Goal: Task Accomplishment & Management: Manage account settings

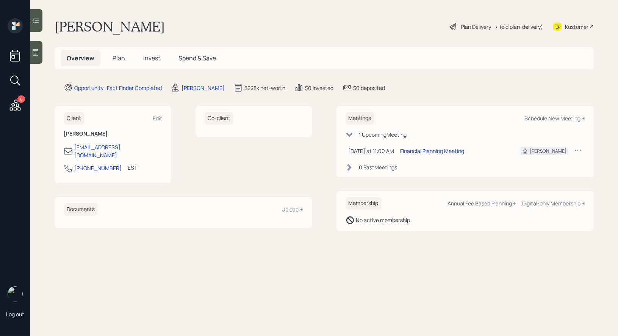
click at [472, 26] on div "Plan Delivery" at bounding box center [476, 27] width 30 height 8
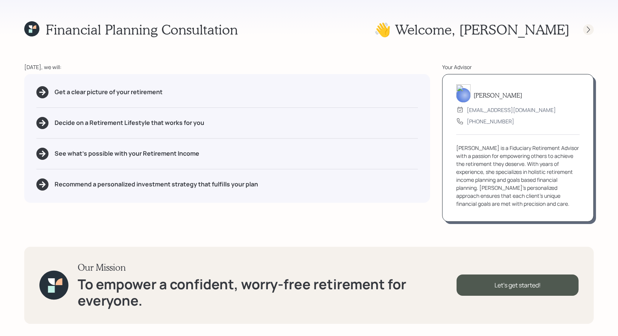
click at [591, 29] on icon at bounding box center [589, 30] width 8 height 8
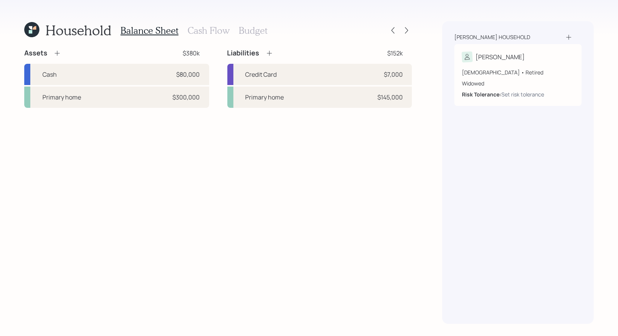
click at [27, 29] on icon at bounding box center [31, 29] width 15 height 15
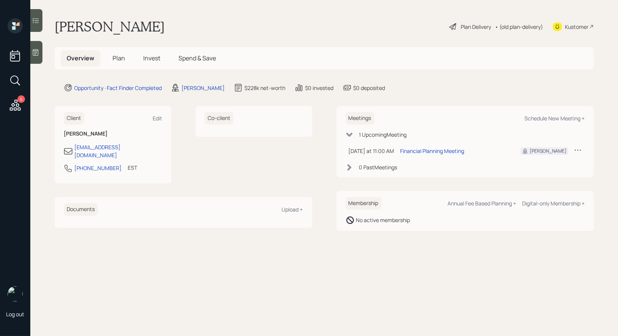
click at [475, 28] on div "Plan Delivery" at bounding box center [476, 27] width 30 height 8
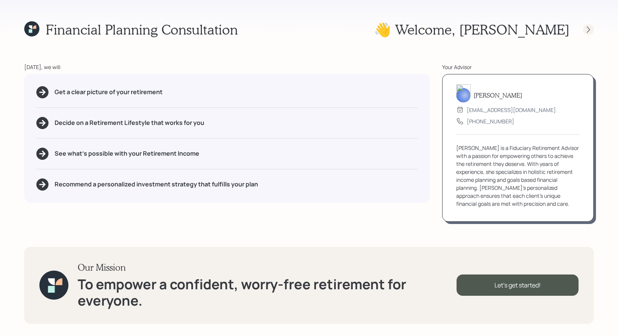
click at [588, 30] on icon at bounding box center [589, 30] width 8 height 8
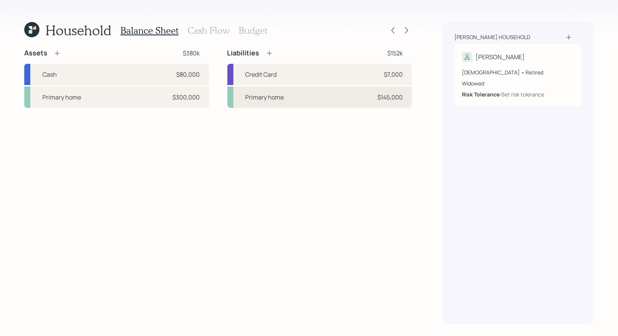
click at [288, 101] on div "Primary home $145,000" at bounding box center [319, 96] width 185 height 21
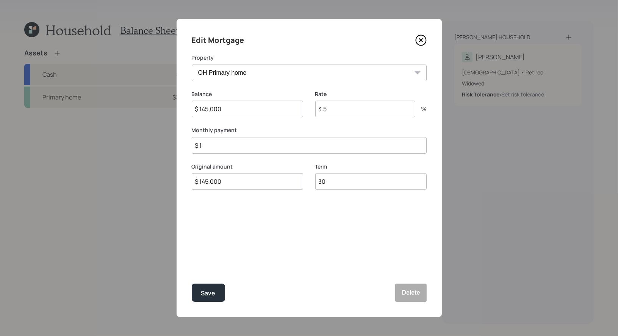
click at [229, 140] on input "$ 1" at bounding box center [309, 145] width 235 height 17
click at [422, 39] on icon at bounding box center [420, 40] width 3 height 3
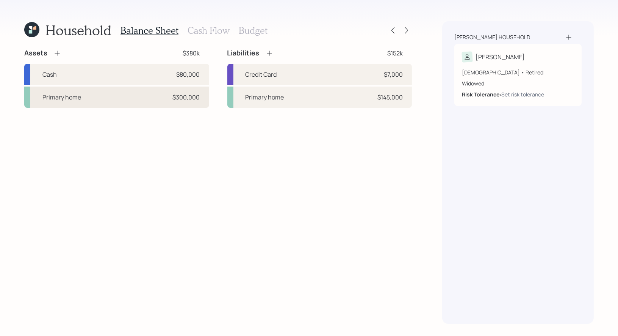
click at [161, 94] on div "Primary home $300,000" at bounding box center [116, 96] width 185 height 21
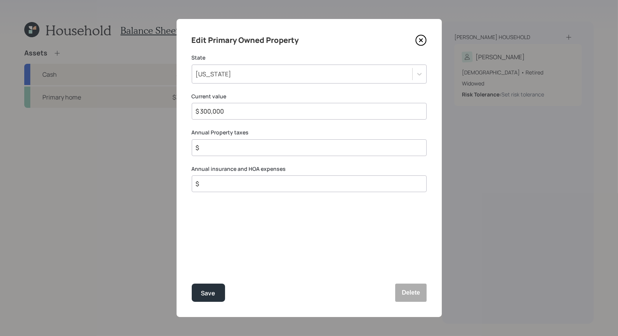
click at [207, 149] on input "$" at bounding box center [306, 147] width 222 height 9
type input "$ 11,000"
click at [232, 183] on input "$" at bounding box center [306, 183] width 222 height 9
type input "$ 1,000"
click at [213, 292] on div "Save" at bounding box center [208, 293] width 14 height 10
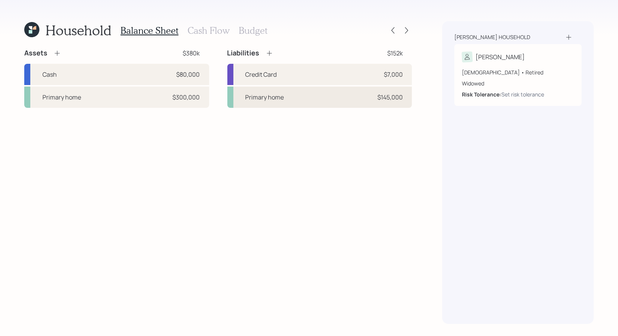
click at [287, 98] on div "Primary home $145,000" at bounding box center [319, 96] width 185 height 21
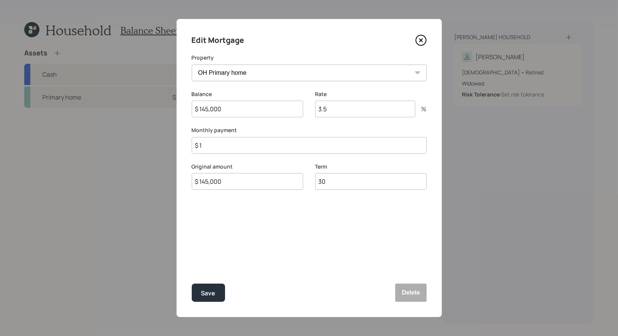
click at [215, 147] on input "$ 1" at bounding box center [309, 145] width 235 height 17
type input "$ 264"
click at [213, 294] on div "Save" at bounding box center [208, 293] width 14 height 10
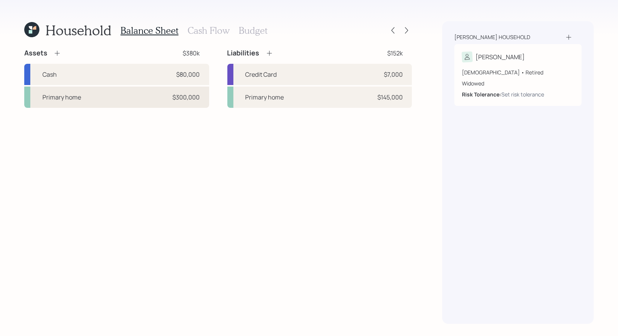
click at [126, 99] on div "Primary home $300,000" at bounding box center [116, 96] width 185 height 21
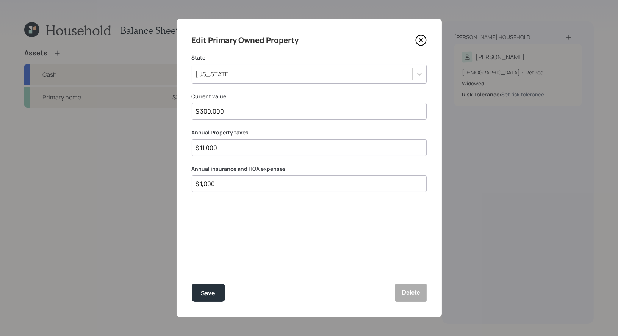
click at [243, 146] on input "$ 11,000" at bounding box center [306, 147] width 222 height 9
type input "$ 5,500"
click at [212, 295] on div "Save" at bounding box center [208, 293] width 14 height 10
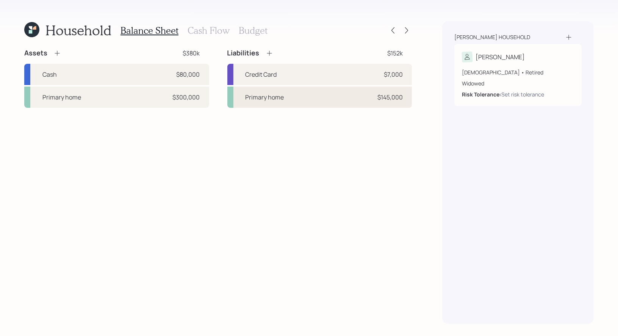
click at [286, 97] on div "Primary home $145,000" at bounding box center [319, 96] width 185 height 21
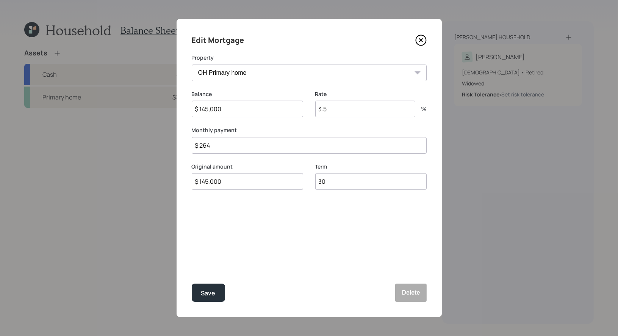
click at [224, 146] on input "$ 264" at bounding box center [309, 145] width 235 height 17
type input "$ 751"
click at [248, 241] on div "Edit Mortgage Property OH Primary home Balance $ 145,000 Rate 3.5 % Monthly pay…" at bounding box center [309, 168] width 265 height 298
click at [237, 108] on input "$ 145,000" at bounding box center [247, 108] width 111 height 17
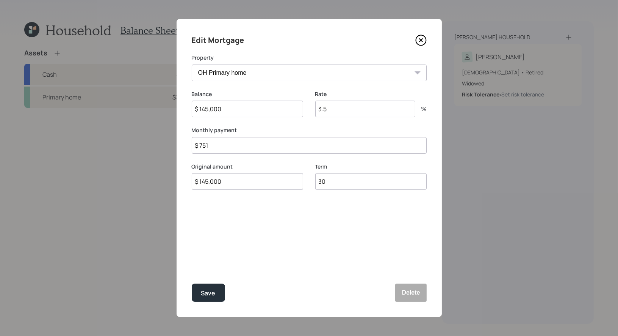
click at [233, 109] on input "$ 145,000" at bounding box center [247, 108] width 111 height 17
type input "$ 143,508"
click at [345, 110] on input "3.5" at bounding box center [365, 108] width 100 height 17
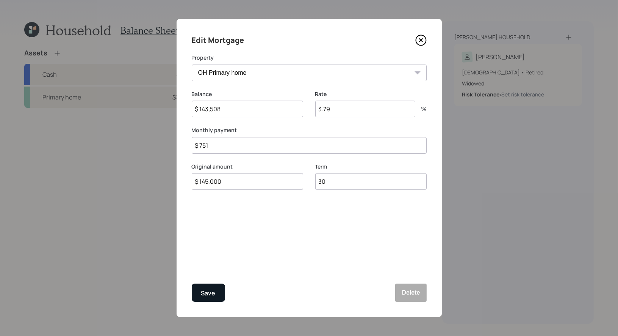
type input "3.79"
click at [208, 291] on div "Save" at bounding box center [208, 293] width 14 height 10
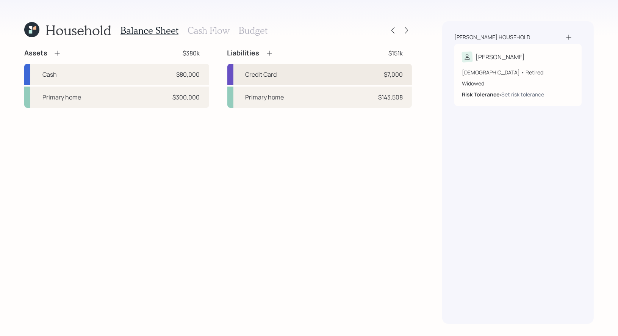
click at [295, 72] on div "Credit Card $7,000" at bounding box center [319, 74] width 185 height 21
select select "credit_card"
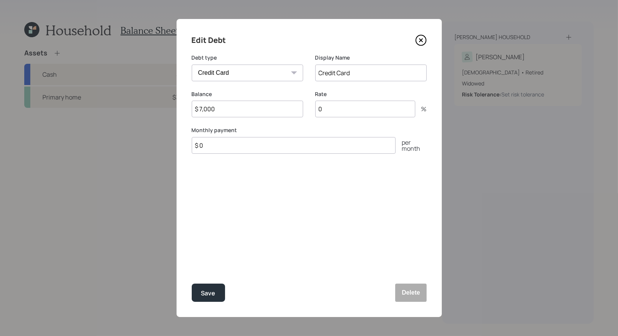
click at [368, 75] on input "Credit Card" at bounding box center [370, 72] width 111 height 17
type input "Credit Card (0%)"
click at [241, 148] on input "$ 0" at bounding box center [294, 145] width 204 height 17
type input "$ 500"
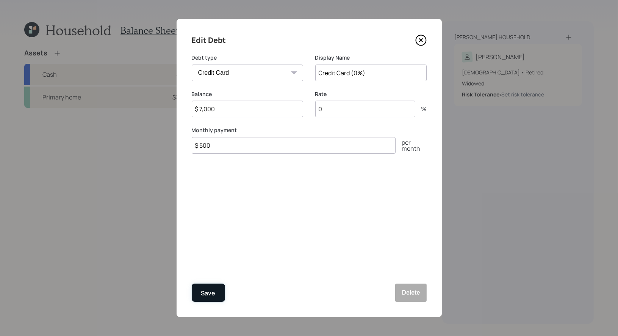
click at [216, 292] on button "Save" at bounding box center [208, 292] width 33 height 18
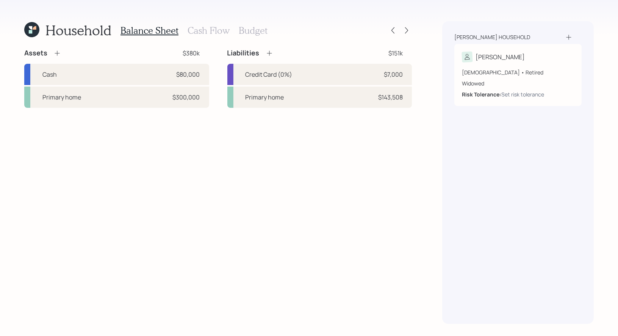
click at [196, 31] on h3 "Cash Flow" at bounding box center [209, 30] width 42 height 11
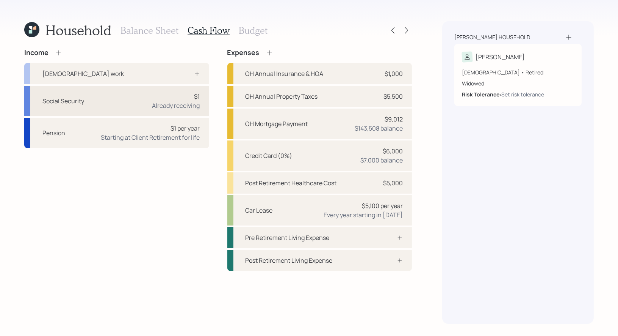
click at [117, 100] on div "Social Security $1 Already receiving" at bounding box center [116, 101] width 185 height 30
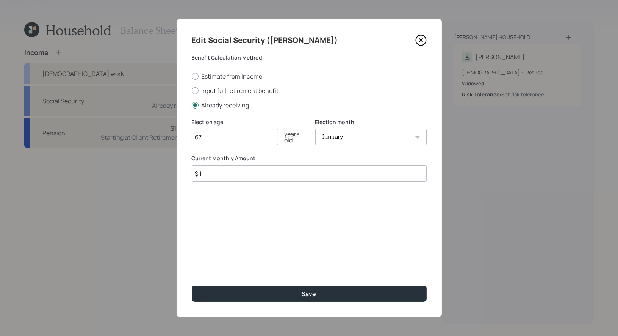
click at [244, 175] on input "$ 1" at bounding box center [309, 173] width 235 height 17
click at [217, 171] on input "$ 850" at bounding box center [309, 173] width 235 height 17
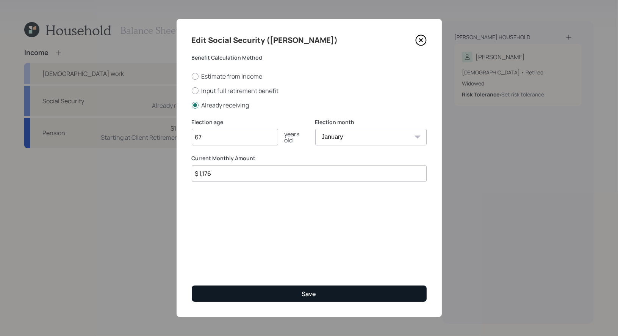
type input "$ 1,176"
click at [265, 294] on button "Save" at bounding box center [309, 293] width 235 height 16
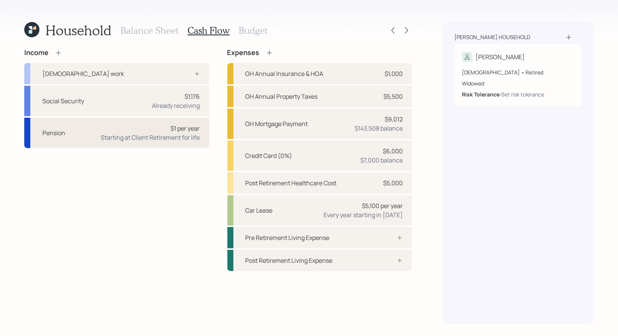
click at [119, 138] on div "Starting at Client Retirement for life" at bounding box center [150, 137] width 99 height 9
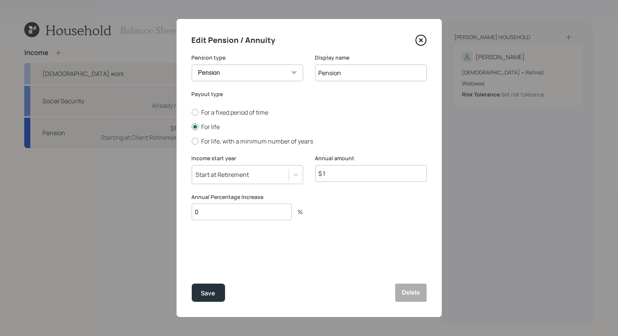
click at [331, 173] on input "$ 1" at bounding box center [370, 173] width 111 height 17
type input "$ 66,000"
click at [237, 213] on input "0" at bounding box center [242, 211] width 100 height 17
click at [212, 213] on input "0" at bounding box center [242, 211] width 100 height 17
type input "2"
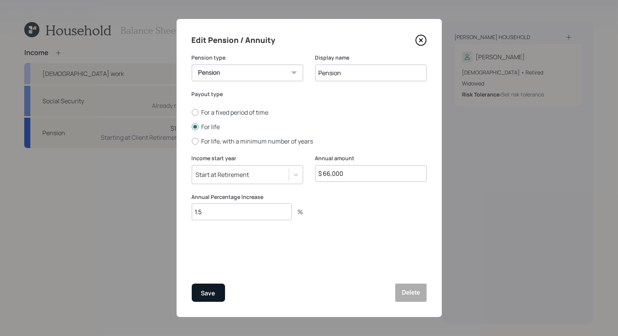
type input "1.5"
click at [199, 295] on button "Save" at bounding box center [208, 292] width 33 height 18
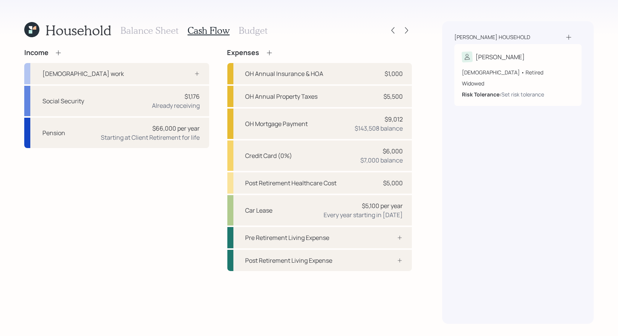
click at [248, 30] on h3 "Budget" at bounding box center [253, 30] width 29 height 11
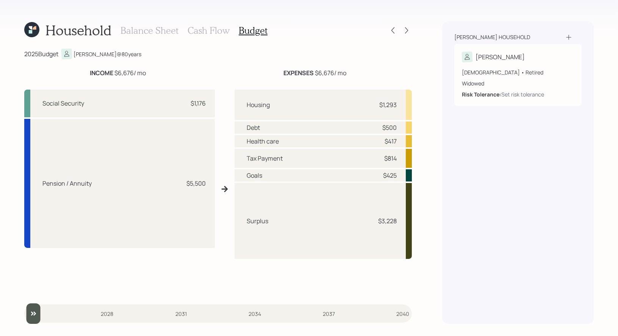
click at [208, 33] on h3 "Cash Flow" at bounding box center [209, 30] width 42 height 11
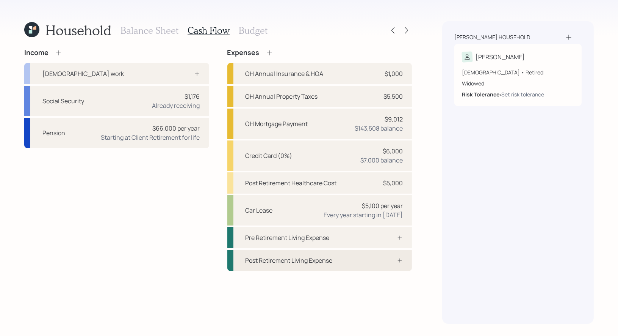
click at [271, 259] on div "Post Retirement Living Expense" at bounding box center [289, 260] width 87 height 9
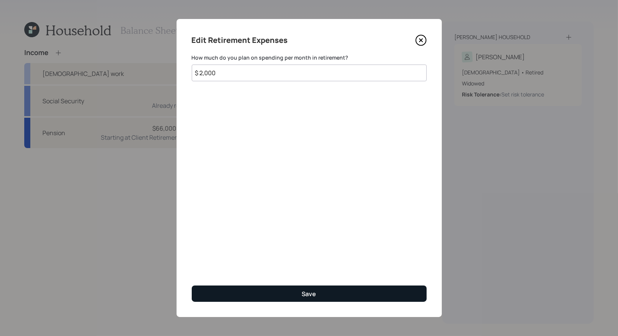
type input "$ 2,000"
click at [282, 294] on button "Save" at bounding box center [309, 293] width 235 height 16
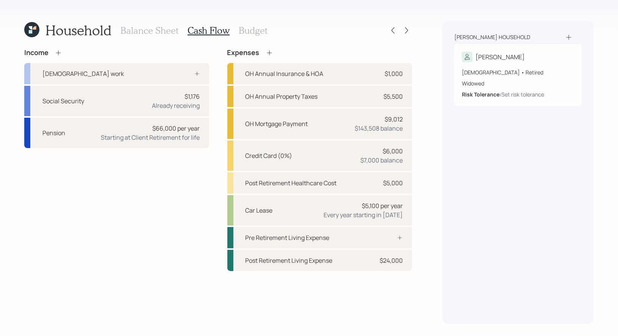
click at [246, 31] on h3 "Budget" at bounding box center [253, 30] width 29 height 11
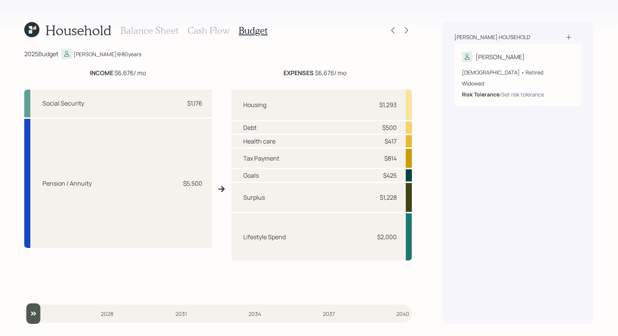
click at [151, 29] on h3 "Balance Sheet" at bounding box center [150, 30] width 58 height 11
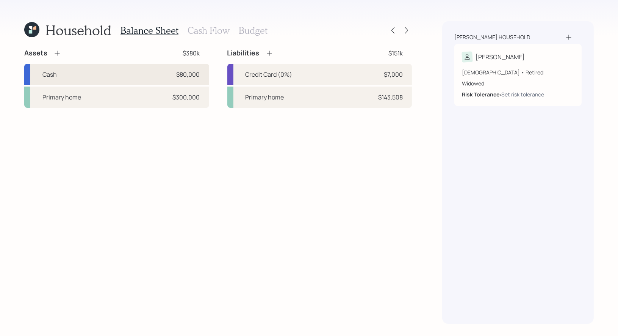
click at [68, 72] on div "Cash $80,000" at bounding box center [116, 74] width 185 height 21
select select "taxable"
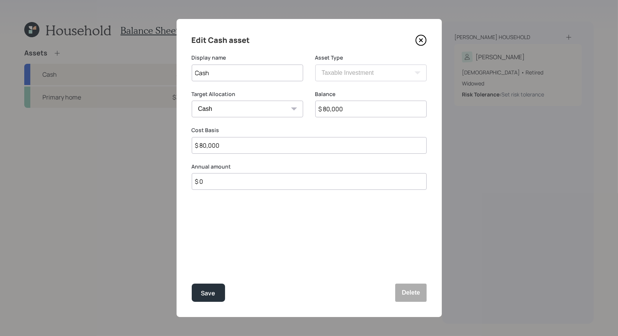
click at [225, 184] on input "$ 0" at bounding box center [309, 181] width 235 height 17
type input "$ 12,000"
click at [238, 220] on div "Select..." at bounding box center [240, 218] width 97 height 13
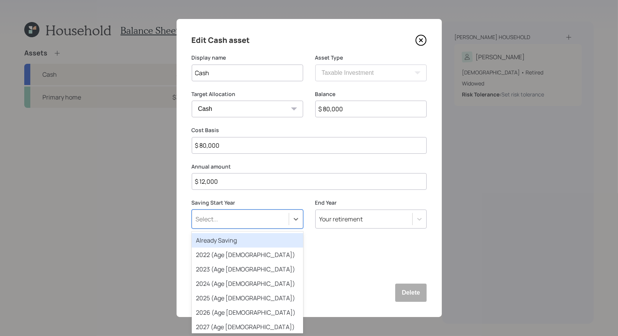
click at [235, 242] on div "Already Saving" at bounding box center [247, 240] width 111 height 14
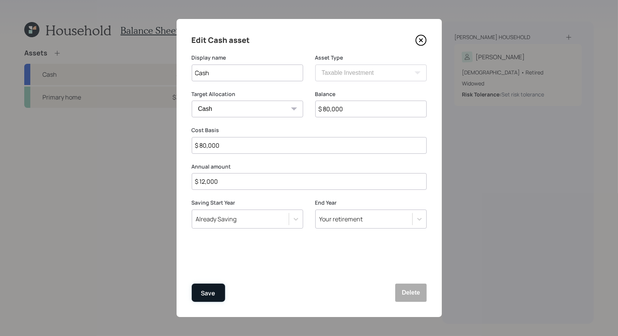
click at [210, 292] on div "Save" at bounding box center [208, 293] width 14 height 10
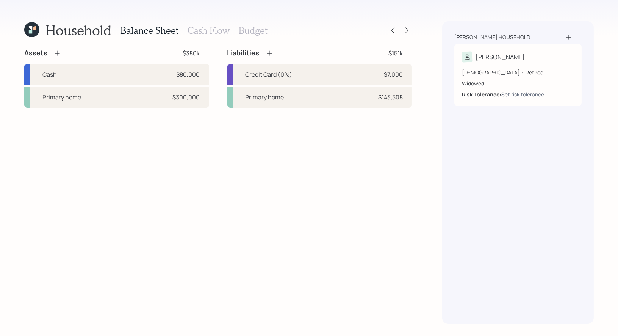
click at [56, 54] on icon at bounding box center [57, 53] width 8 height 8
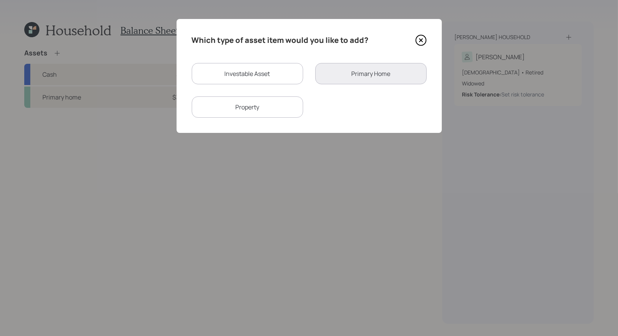
click at [235, 70] on div "Investable Asset" at bounding box center [247, 73] width 111 height 21
select select "taxable"
select select "balanced"
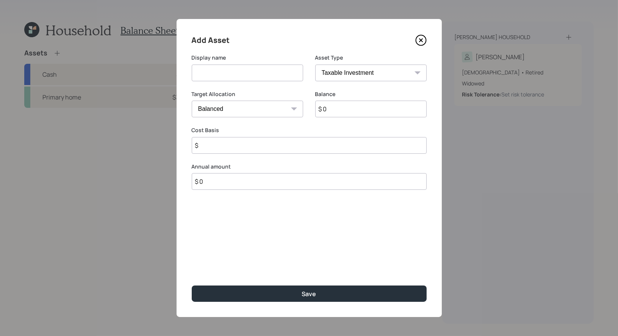
click at [239, 76] on input at bounding box center [247, 72] width 111 height 17
type input "Brokerage"
click at [345, 113] on input "$ 0" at bounding box center [370, 108] width 111 height 17
type input "$ 40,000"
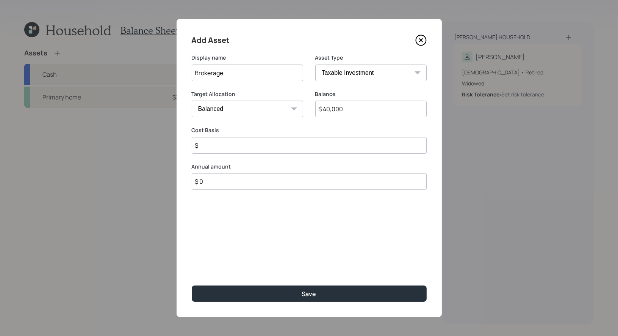
click at [226, 146] on input "$" at bounding box center [309, 145] width 235 height 17
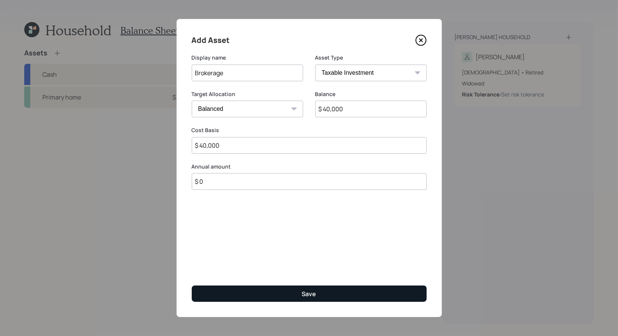
type input "$ 40,000"
click at [256, 295] on button "Save" at bounding box center [309, 293] width 235 height 16
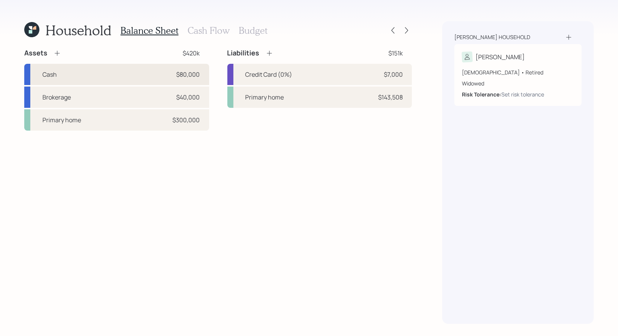
click at [137, 71] on div "Cash $80,000" at bounding box center [116, 74] width 185 height 21
select select "taxable"
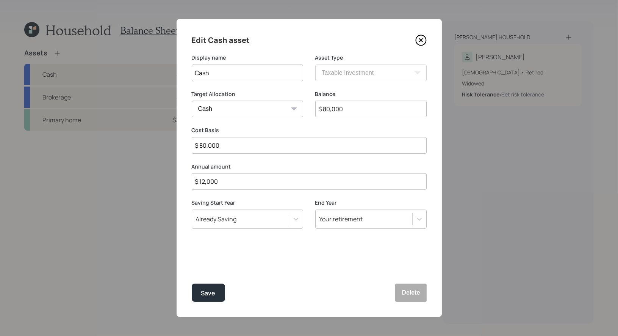
click at [358, 108] on input "$ 80,000" at bounding box center [370, 108] width 111 height 17
type input "$ 4"
type input "$ 40"
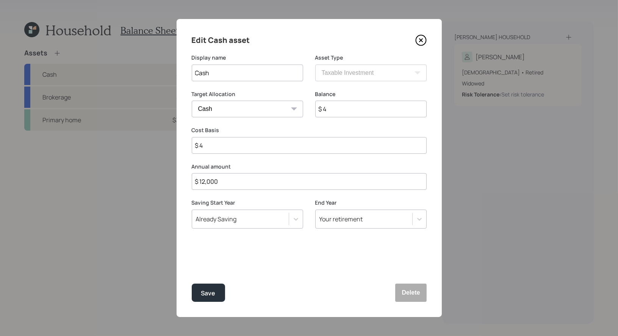
type input "$ 40"
type input "$ 400"
type input "$ 4,000"
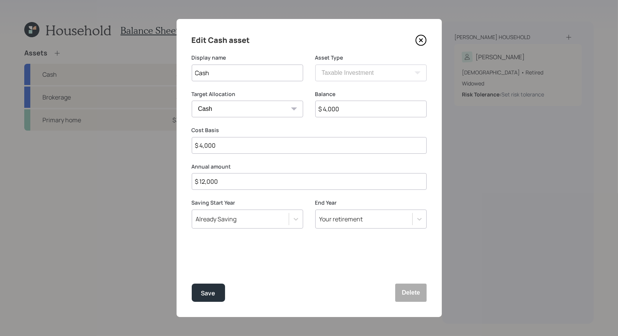
type input "$ 40,000"
click at [212, 293] on div "Save" at bounding box center [208, 293] width 14 height 10
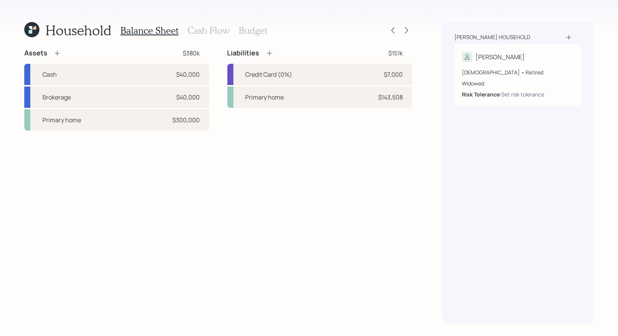
click at [270, 54] on icon at bounding box center [270, 53] width 8 height 8
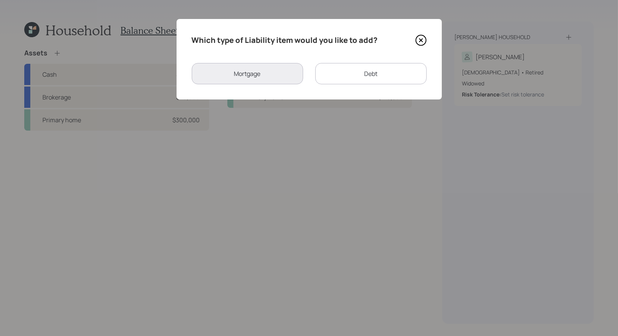
click at [350, 72] on div "Debt" at bounding box center [370, 73] width 111 height 21
select select "credit_card"
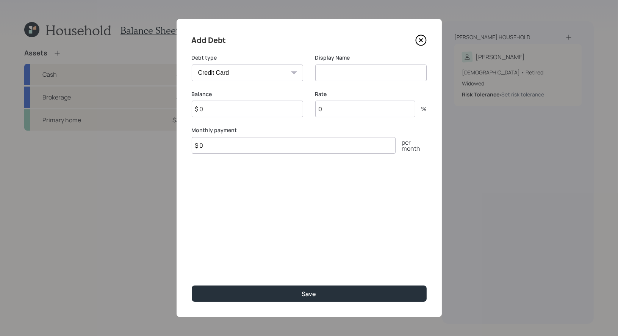
click at [350, 73] on input at bounding box center [370, 72] width 111 height 17
click at [230, 110] on input "$ 0" at bounding box center [247, 108] width 111 height 17
click at [424, 38] on icon at bounding box center [421, 40] width 11 height 11
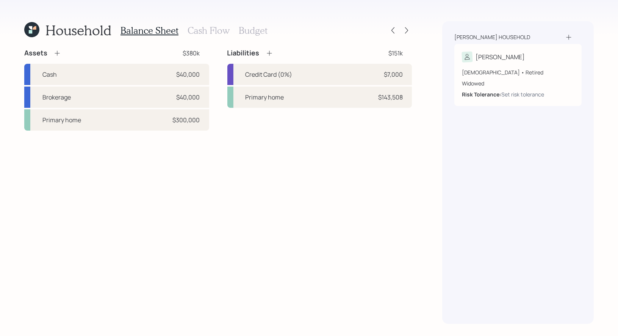
click at [205, 32] on h3 "Cash Flow" at bounding box center [209, 30] width 42 height 11
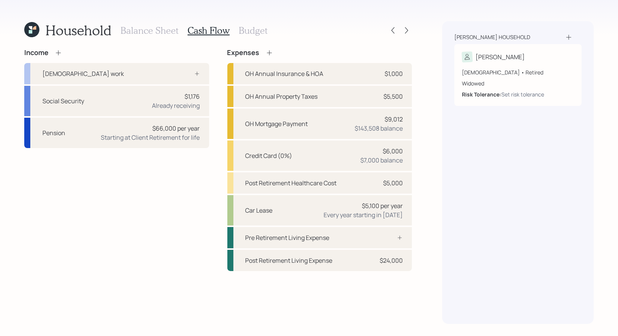
click at [270, 53] on icon at bounding box center [270, 53] width 8 height 8
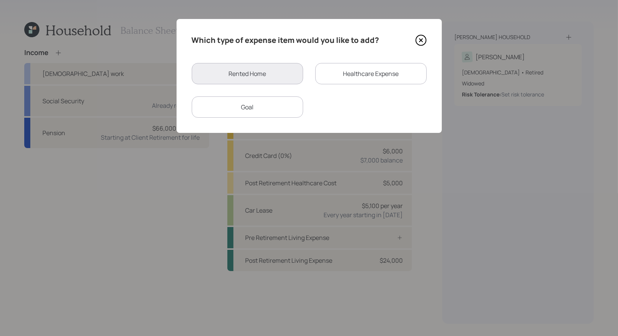
click at [257, 113] on div "Goal" at bounding box center [247, 106] width 111 height 21
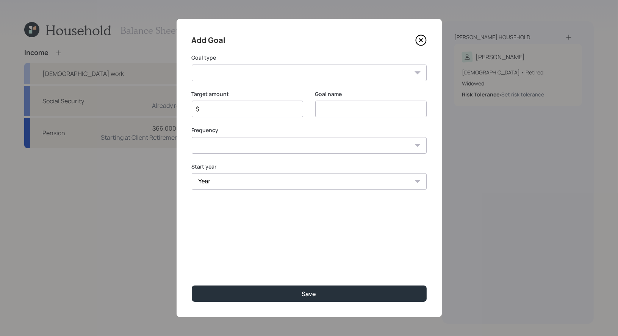
click at [338, 110] on input at bounding box center [370, 108] width 111 height 17
type input "Roof"
click at [242, 110] on input "$" at bounding box center [244, 108] width 99 height 9
type input "$ 20,000"
click at [264, 73] on select "Create an emergency fund Donate to charity Purchase a home Make a purchase Supp…" at bounding box center [309, 72] width 235 height 17
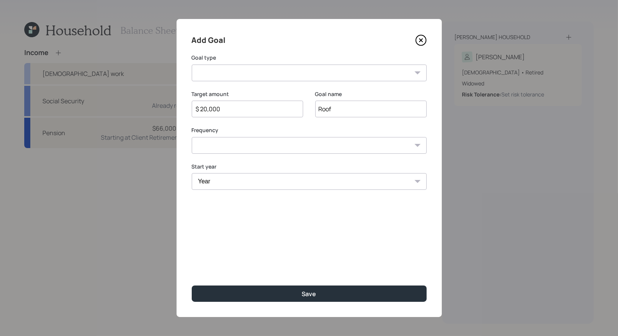
select select "other"
click at [289, 146] on select "One time Every 1 year Every 2 years Every 3 years Every 4 years Every 5 years E…" at bounding box center [309, 145] width 235 height 17
select select "0"
click at [254, 184] on select "Year [DATE] 2026 2027 2028 2029 2030 2031 2032 2033 2034 2035 2036 2037 2038 20…" at bounding box center [309, 181] width 235 height 17
select select "2030"
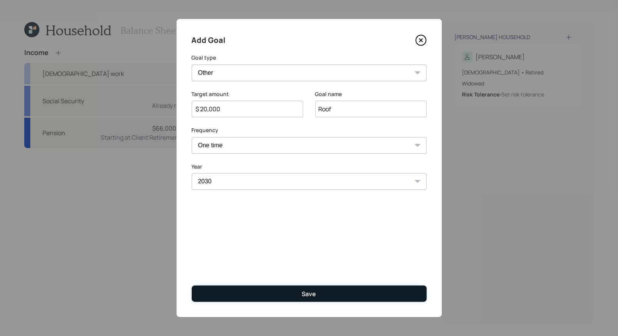
click at [267, 295] on button "Save" at bounding box center [309, 293] width 235 height 16
type input "$"
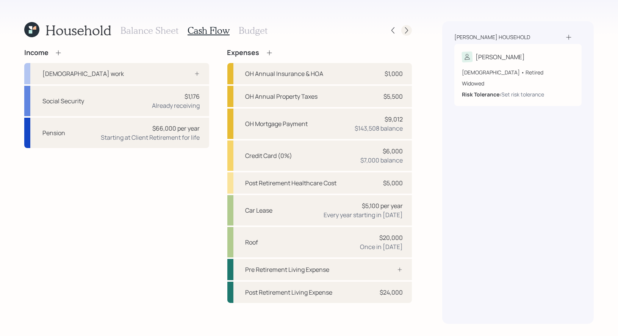
click at [407, 31] on icon at bounding box center [406, 30] width 3 height 6
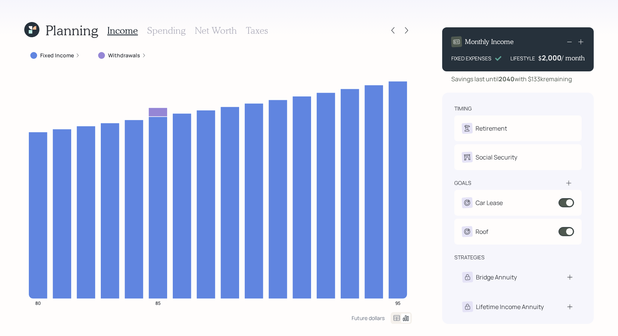
click at [54, 56] on label "Fixed Income" at bounding box center [57, 56] width 34 height 8
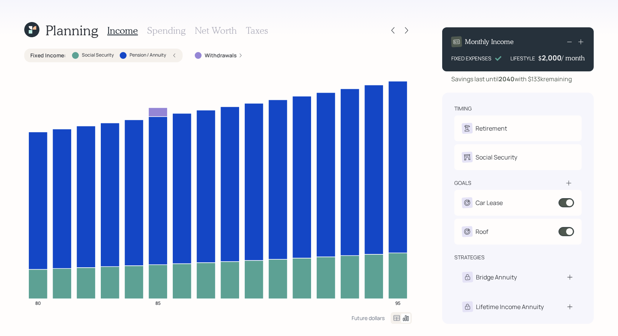
click at [172, 53] on icon at bounding box center [174, 55] width 5 height 5
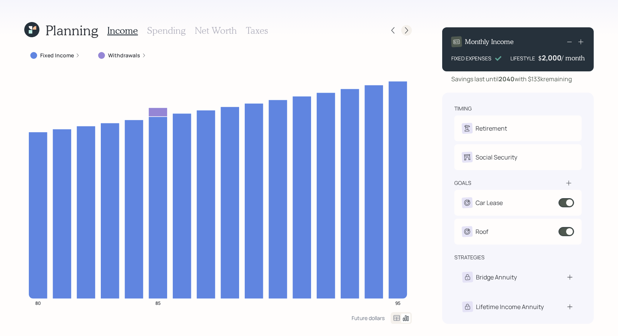
click at [406, 28] on icon at bounding box center [406, 30] width 3 height 6
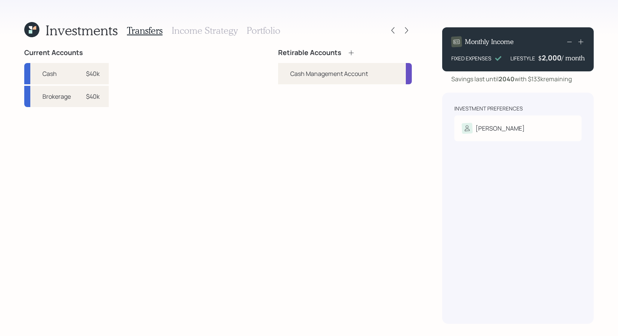
click at [353, 54] on icon at bounding box center [352, 53] width 8 height 8
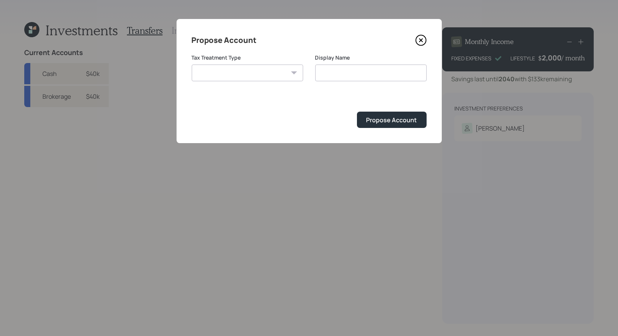
click at [250, 67] on select "[PERSON_NAME] Taxable Traditional" at bounding box center [247, 72] width 111 height 17
select select "taxable"
click at [360, 72] on input "Taxable" at bounding box center [370, 72] width 111 height 17
type input "Taxable Brokerage"
click at [422, 40] on icon at bounding box center [420, 40] width 3 height 3
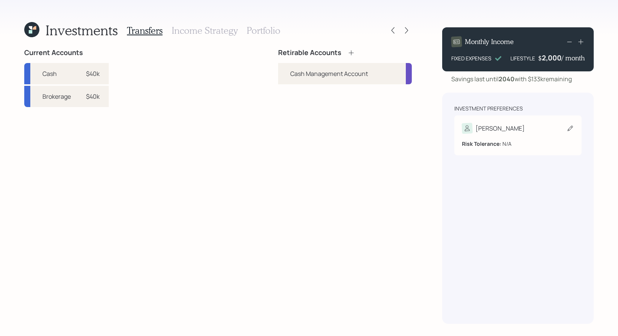
click at [568, 128] on icon at bounding box center [571, 128] width 8 height 8
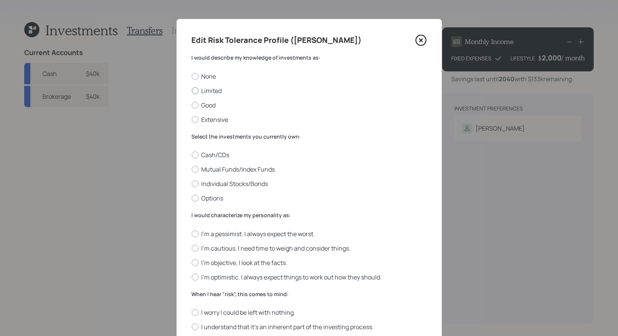
click at [217, 89] on label "Limited" at bounding box center [309, 90] width 235 height 8
click at [192, 90] on input "Limited" at bounding box center [191, 90] width 0 height 0
radio input "true"
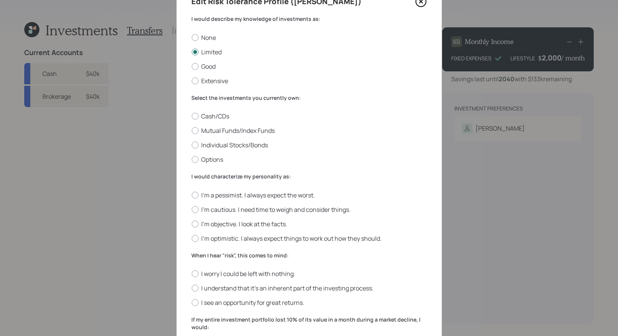
scroll to position [51, 0]
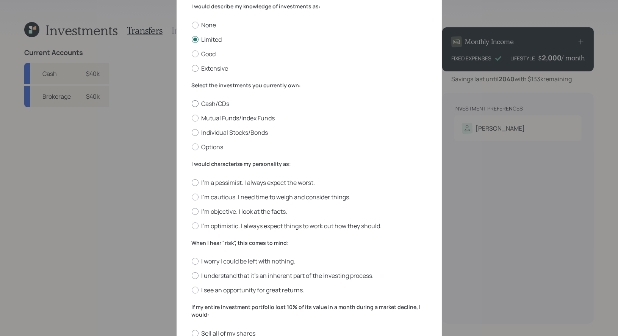
click at [204, 104] on label "Cash/CDs" at bounding box center [309, 103] width 235 height 8
click at [192, 104] on input "Cash/CDs" at bounding box center [191, 104] width 0 height 0
radio input "true"
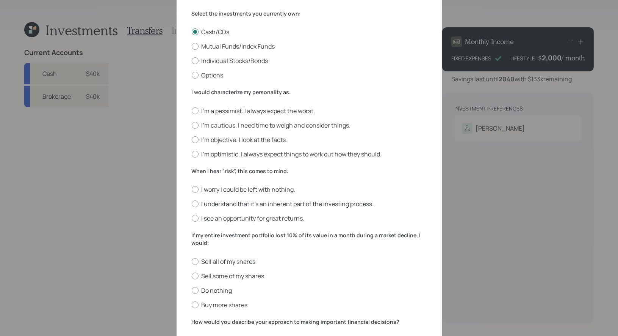
scroll to position [126, 0]
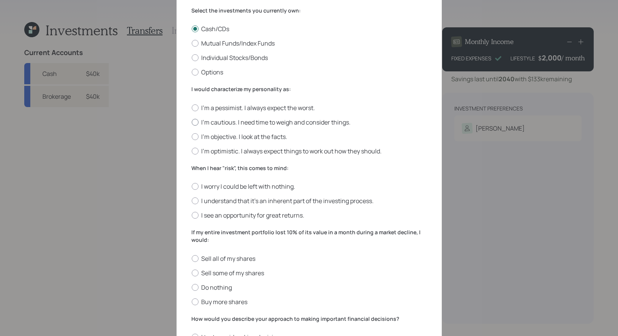
click at [319, 121] on label "I'm cautious. I need time to weigh and consider things." at bounding box center [309, 122] width 235 height 8
click at [192, 122] on input "I'm cautious. I need time to weigh and consider things." at bounding box center [191, 122] width 0 height 0
radio input "true"
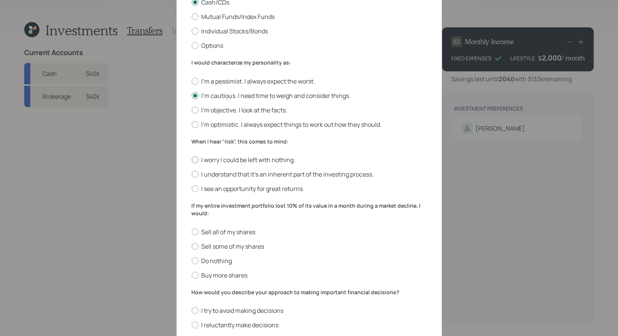
scroll to position [154, 0]
click at [326, 173] on label "I understand that it’s an inherent part of the investing process." at bounding box center [309, 173] width 235 height 8
click at [192, 173] on input "I understand that it’s an inherent part of the investing process." at bounding box center [191, 173] width 0 height 0
radio input "true"
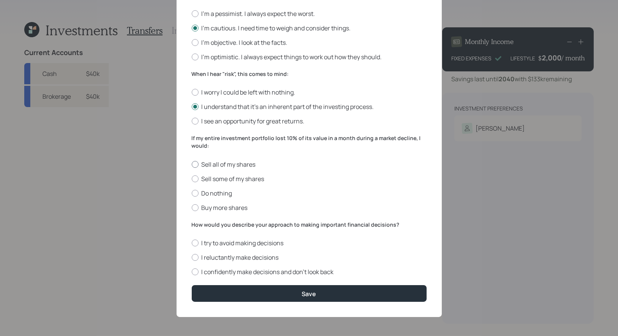
scroll to position [221, 0]
click at [219, 192] on label "Do nothing" at bounding box center [309, 193] width 235 height 8
click at [192, 193] on input "Do nothing" at bounding box center [191, 193] width 0 height 0
radio input "true"
click at [279, 270] on label "I confidently make decisions and don’t look back" at bounding box center [309, 271] width 235 height 8
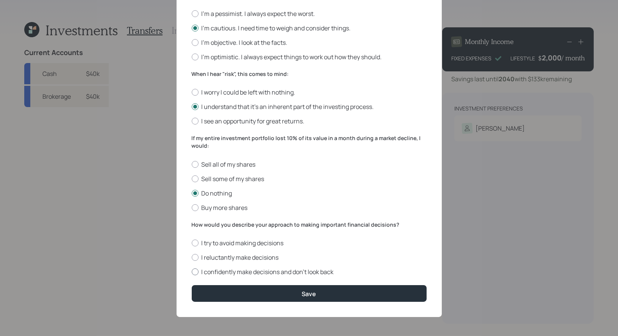
click at [192, 271] on input "I confidently make decisions and don’t look back" at bounding box center [191, 271] width 0 height 0
radio input "true"
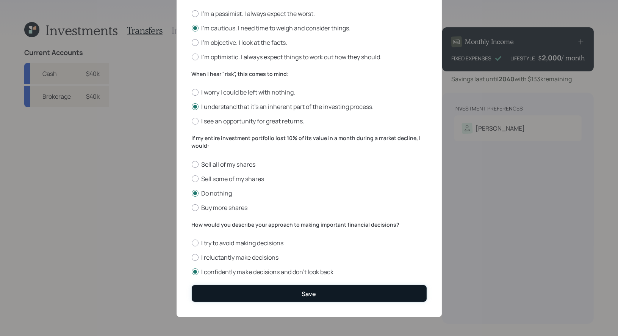
click at [273, 292] on button "Save" at bounding box center [309, 293] width 235 height 16
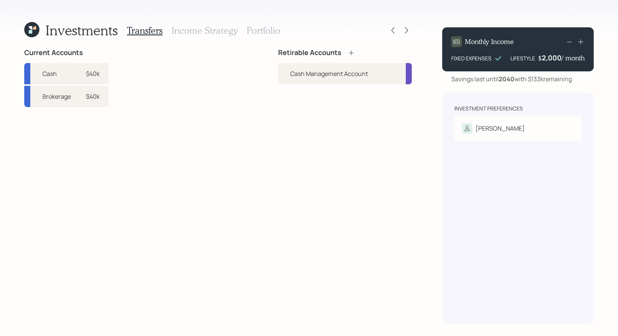
click at [352, 52] on icon at bounding box center [352, 53] width 8 height 8
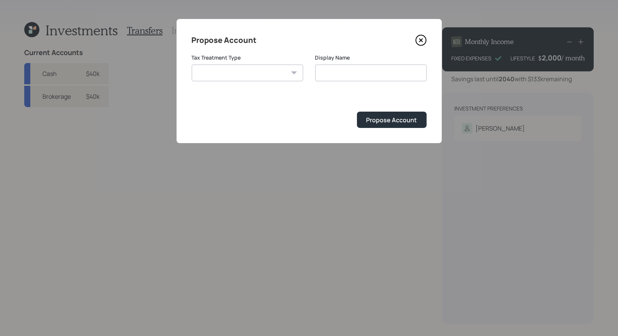
click at [270, 76] on select "[PERSON_NAME] Taxable Traditional" at bounding box center [247, 72] width 111 height 17
select select "taxable"
click at [369, 75] on input "Taxable" at bounding box center [370, 72] width 111 height 17
type input "Taxable Brokerage"
click at [386, 121] on div "Propose Account" at bounding box center [392, 120] width 51 height 8
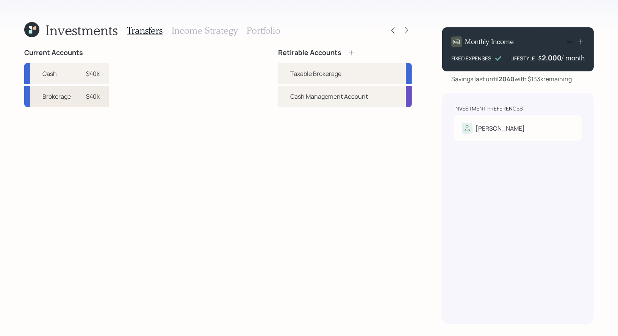
click at [71, 98] on div "Brokerage" at bounding box center [56, 96] width 28 height 9
click at [287, 73] on div "Taxable Brokerage" at bounding box center [345, 73] width 134 height 21
select select "389f3211-ac36-4df1-b0db-233807bce709"
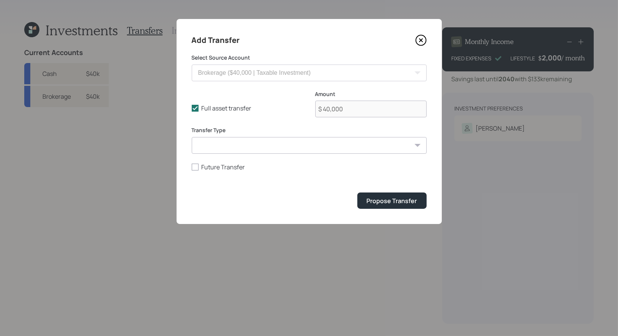
click at [277, 144] on select "ACAT Transfer Non ACAT Transfer Capitalize Rollover Rollover Deposit" at bounding box center [309, 145] width 235 height 17
select select "acat_transfer"
click at [388, 201] on div "Propose Transfer" at bounding box center [392, 200] width 50 height 8
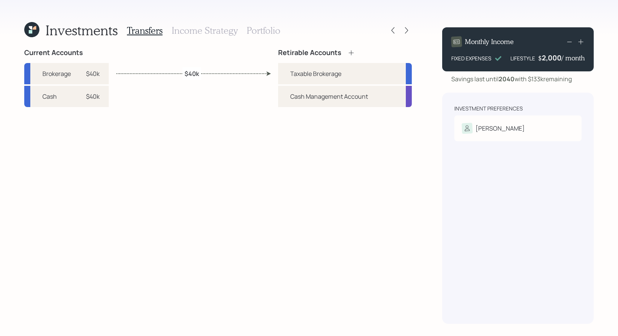
click at [184, 33] on h3 "Income Strategy" at bounding box center [205, 30] width 66 height 11
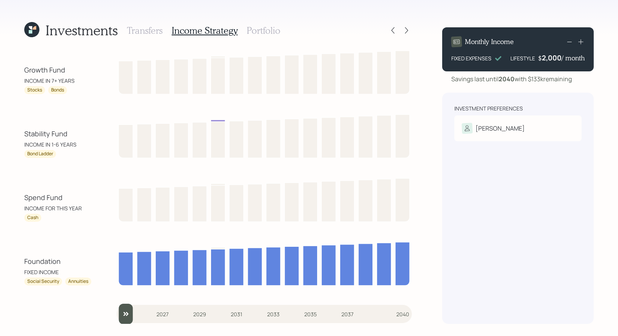
click at [261, 32] on h3 "Portfolio" at bounding box center [264, 30] width 34 height 11
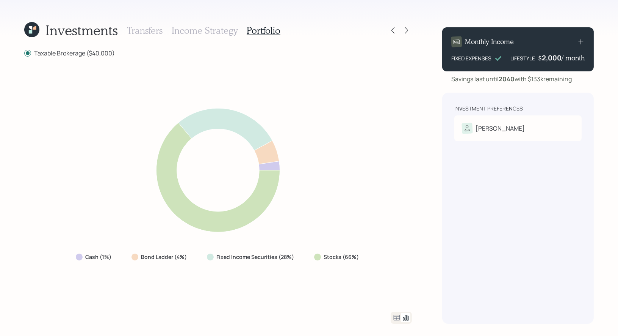
click at [202, 27] on h3 "Income Strategy" at bounding box center [205, 30] width 66 height 11
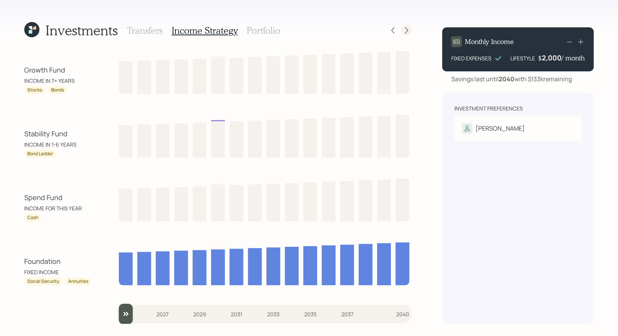
click at [406, 31] on icon at bounding box center [407, 31] width 8 height 8
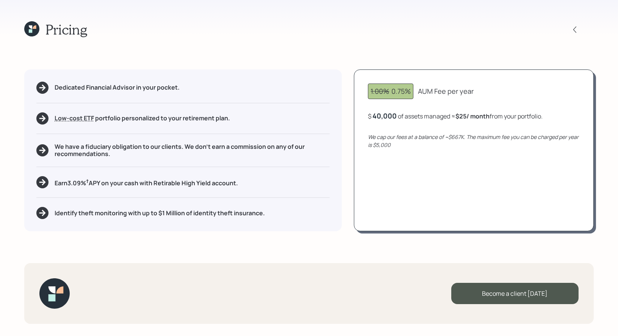
click at [33, 31] on icon at bounding box center [31, 28] width 15 height 15
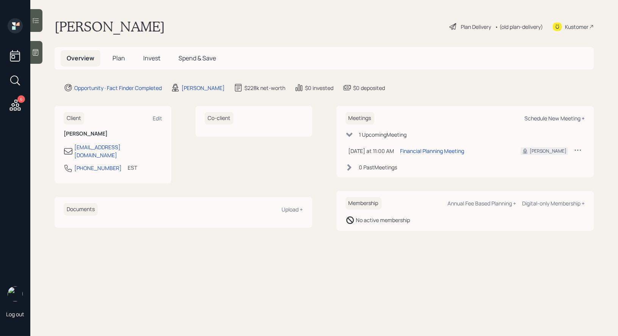
click at [551, 118] on div "Schedule New Meeting +" at bounding box center [555, 118] width 60 height 7
select select "8b79112e-3cfb-44f9-89e7-15267fe946c1"
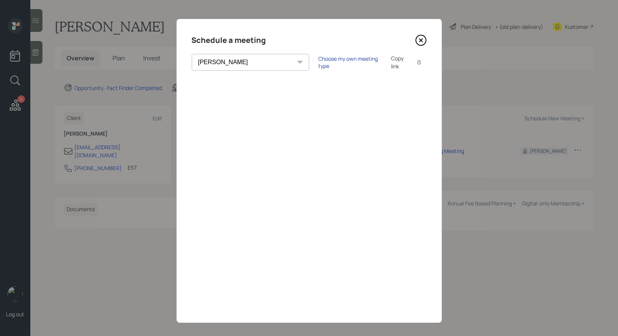
click at [318, 61] on div "Choose my own meeting type" at bounding box center [350, 62] width 64 height 14
click at [422, 39] on icon at bounding box center [420, 40] width 3 height 3
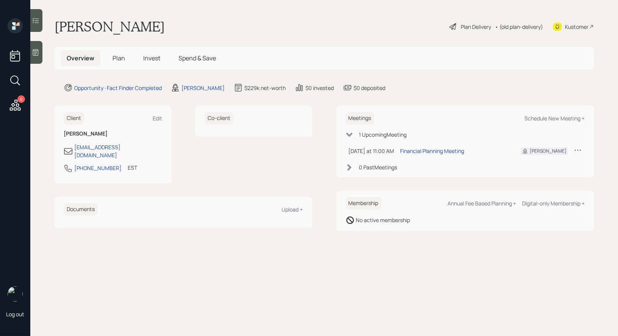
click at [118, 59] on span "Plan" at bounding box center [119, 58] width 13 height 8
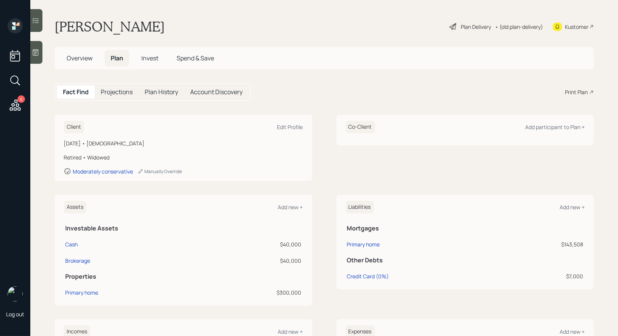
click at [573, 93] on div "Print Plan" at bounding box center [576, 92] width 23 height 8
